Goal: Task Accomplishment & Management: Complete application form

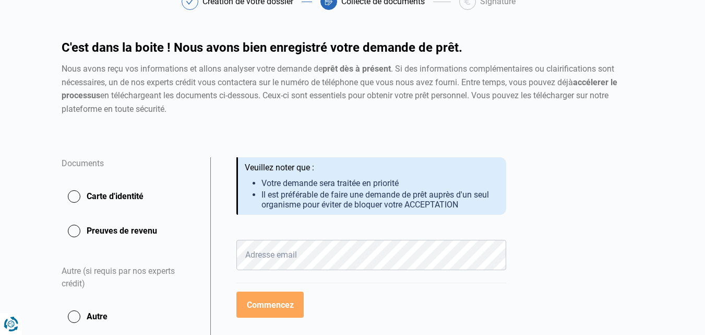
scroll to position [69, 0]
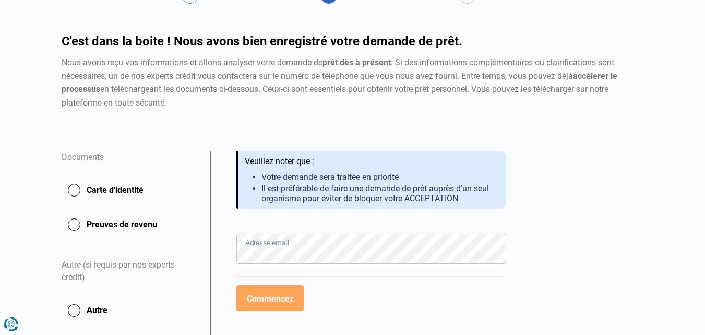
click at [139, 221] on button "Preuves de revenu" at bounding box center [130, 224] width 136 height 26
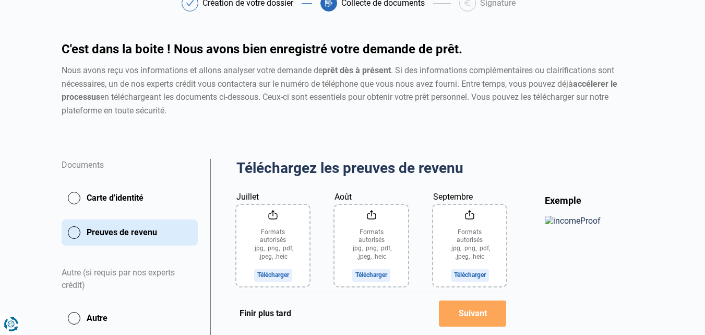
scroll to position [77, 0]
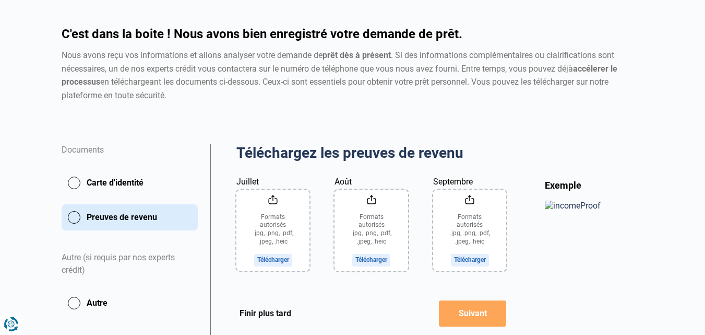
click at [272, 199] on input "Juillet" at bounding box center [273, 229] width 74 height 81
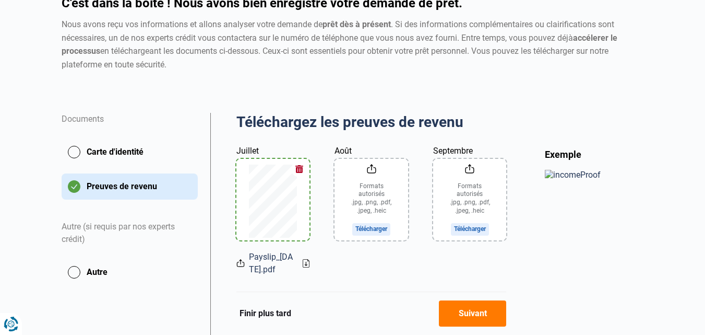
scroll to position [188, 0]
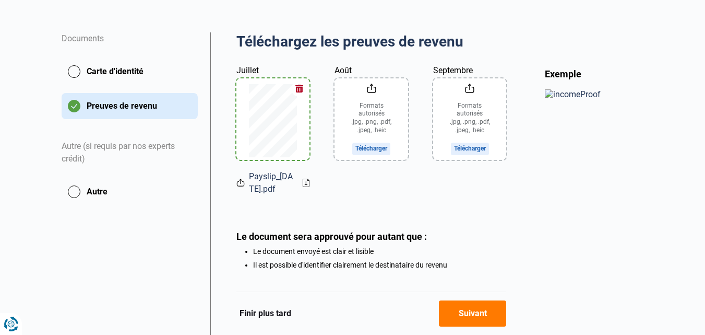
click at [478, 308] on button "Suivant" at bounding box center [472, 313] width 67 height 26
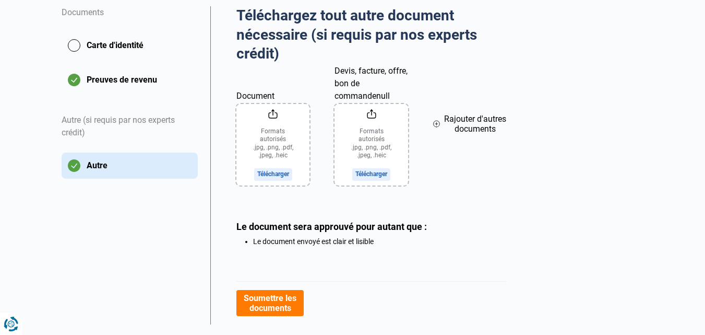
scroll to position [223, 0]
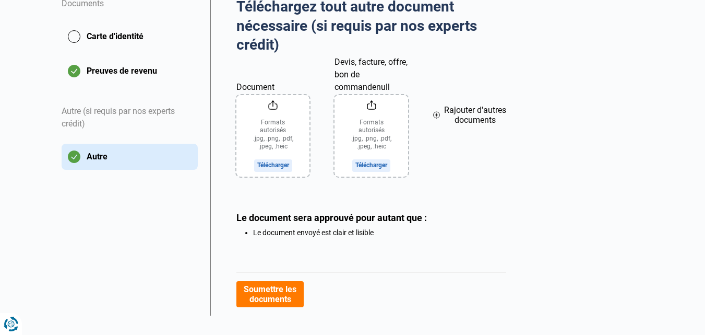
click at [272, 288] on button "Soumettre les documents" at bounding box center [269, 294] width 67 height 26
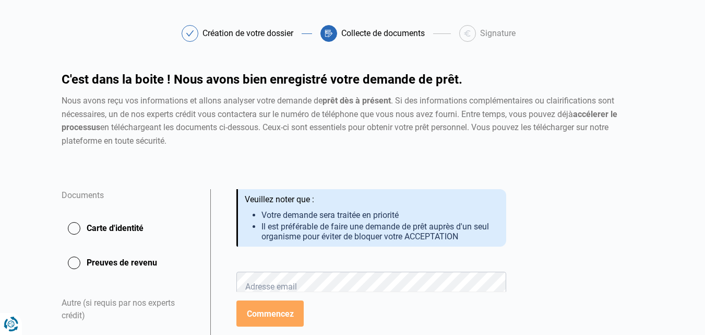
scroll to position [63, 0]
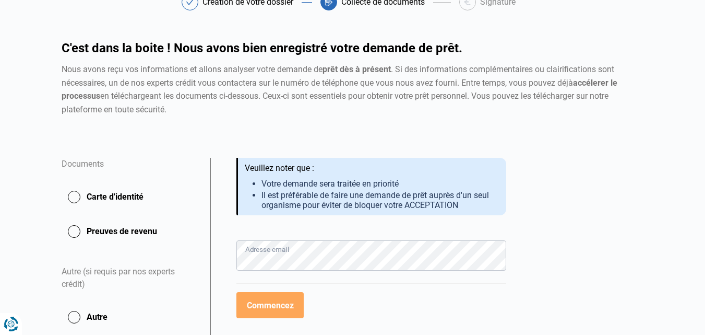
click at [74, 227] on button "Preuves de revenu" at bounding box center [130, 231] width 136 height 26
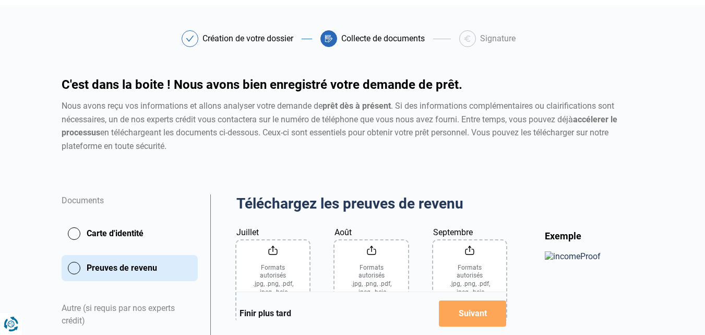
scroll to position [42, 0]
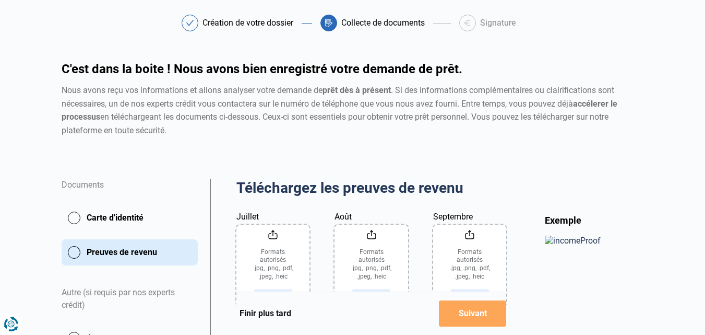
click at [272, 237] on input "Juillet" at bounding box center [273, 264] width 74 height 81
